Goal: Information Seeking & Learning: Learn about a topic

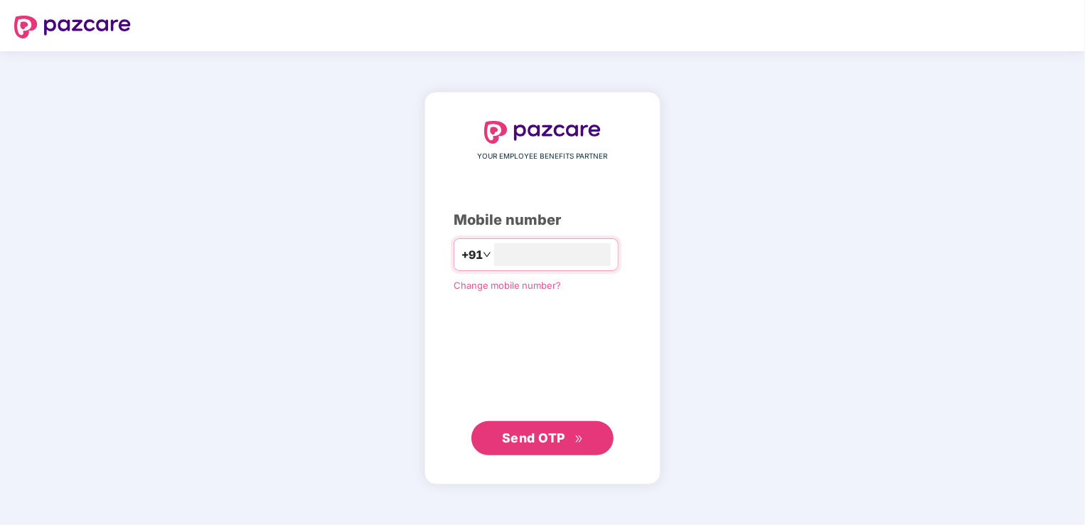
type input "**********"
click at [569, 426] on button "Send OTP" at bounding box center [543, 437] width 142 height 34
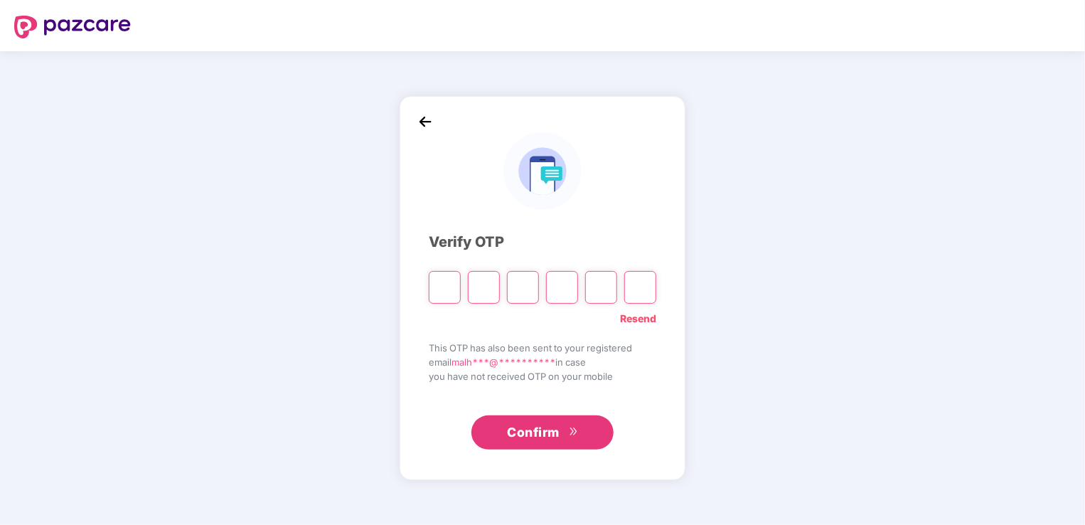
type input "*"
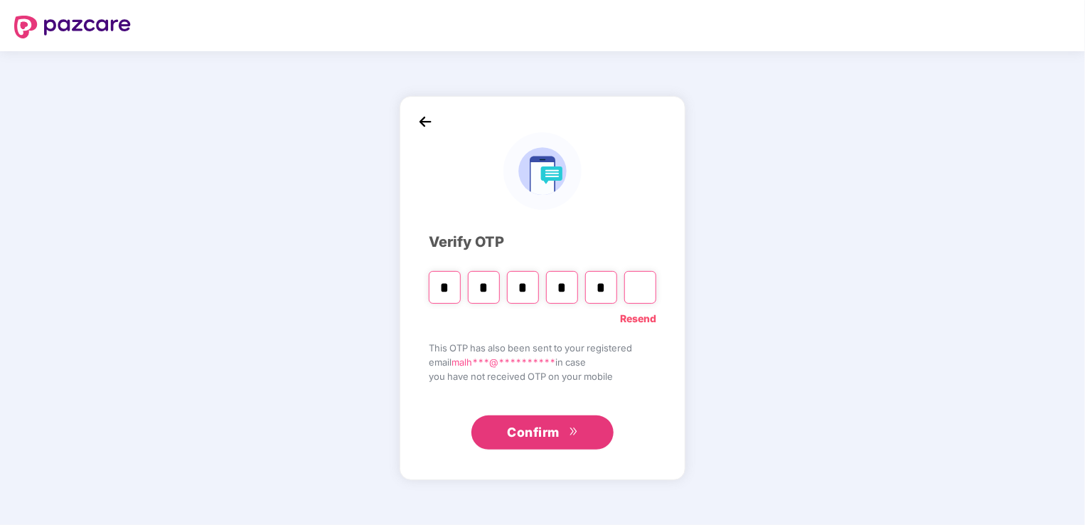
type input "*"
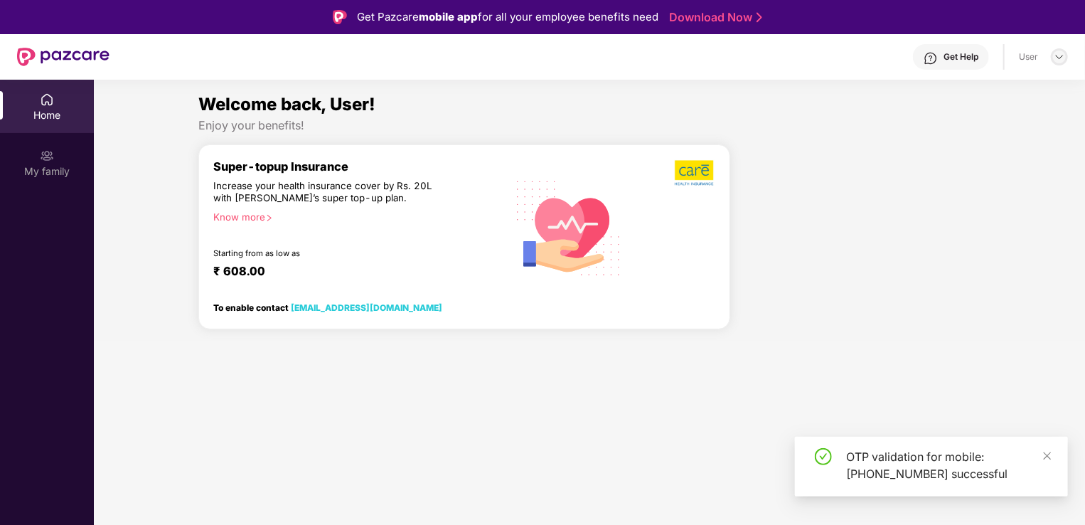
click at [1060, 53] on img at bounding box center [1059, 56] width 11 height 11
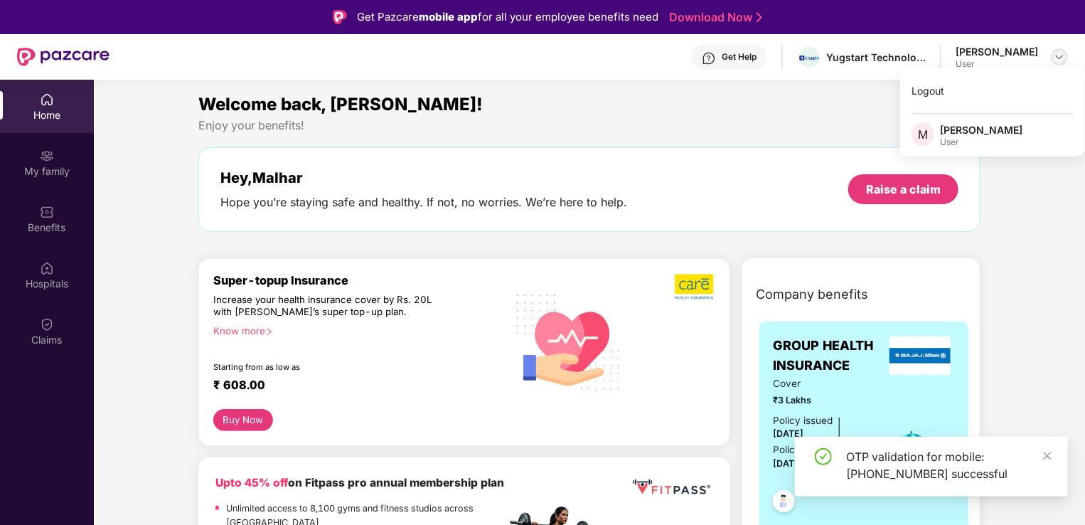
click at [1060, 53] on img at bounding box center [1059, 56] width 11 height 11
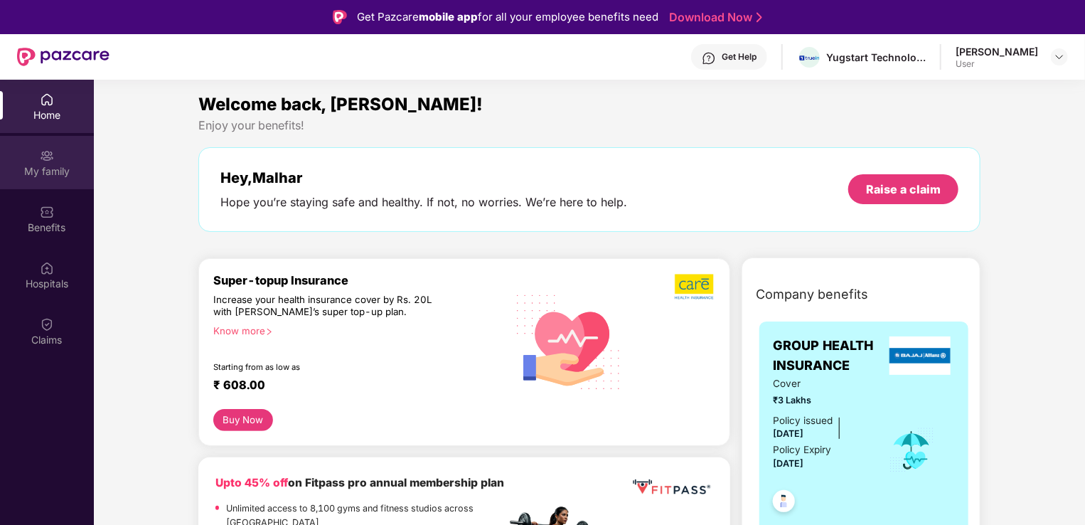
click at [51, 153] on img at bounding box center [47, 156] width 14 height 14
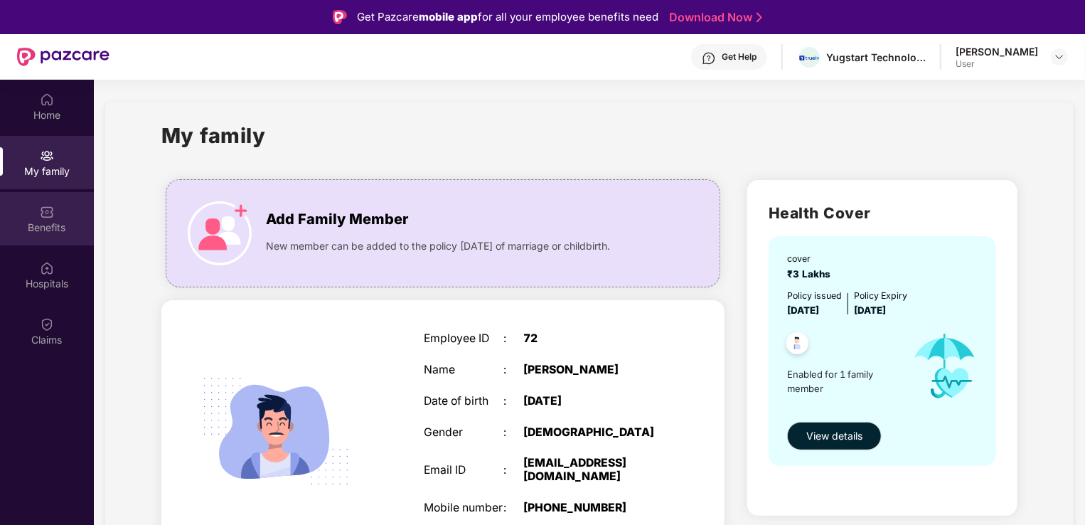
click at [54, 223] on div "Benefits" at bounding box center [47, 228] width 94 height 14
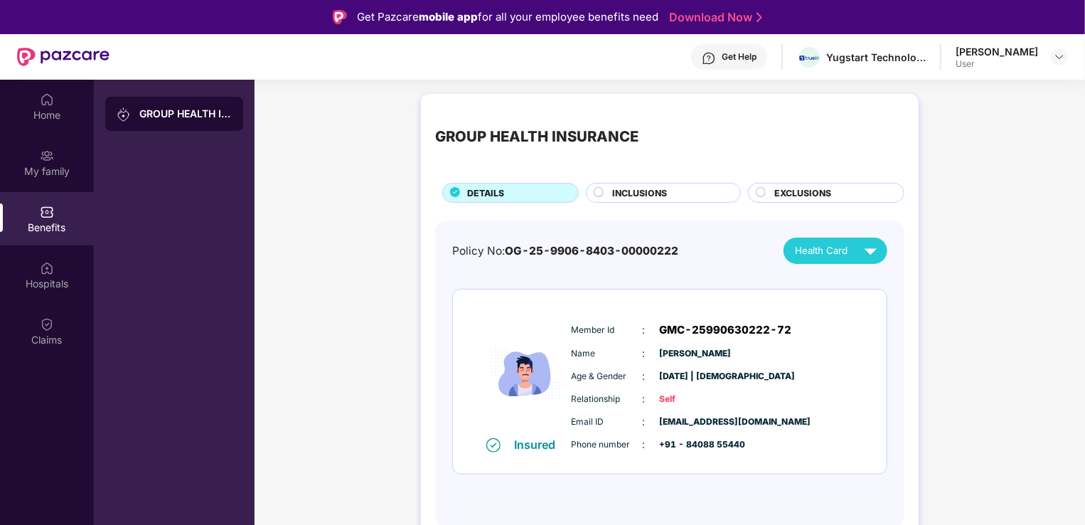
click at [703, 186] on div "INCLUSIONS" at bounding box center [669, 194] width 127 height 16
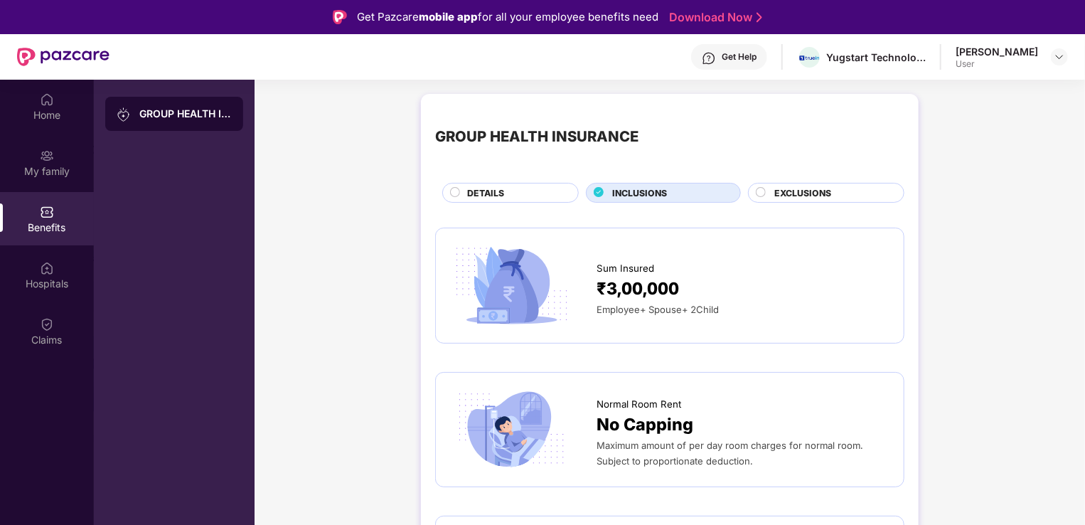
click at [794, 196] on span "EXCLUSIONS" at bounding box center [803, 193] width 57 height 14
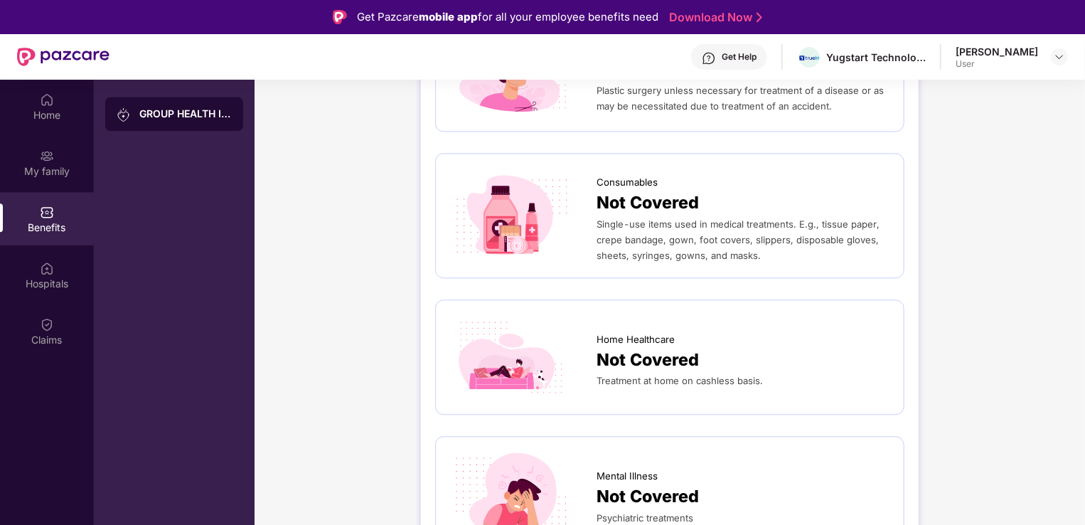
scroll to position [80, 0]
